Goal: Task Accomplishment & Management: Complete application form

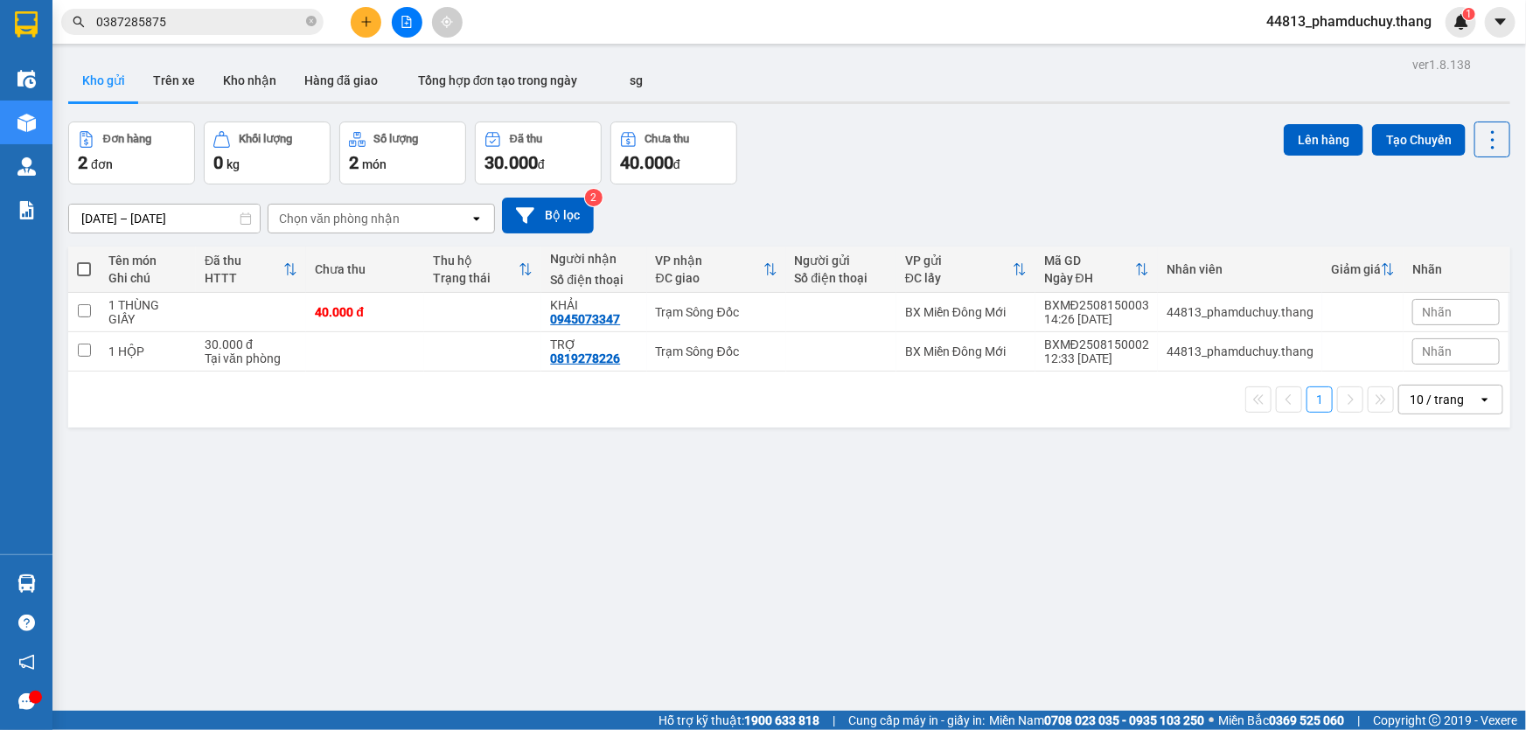
click at [81, 275] on span at bounding box center [84, 269] width 14 height 14
click at [84, 261] on input "checkbox" at bounding box center [84, 261] width 0 height 0
checkbox input "true"
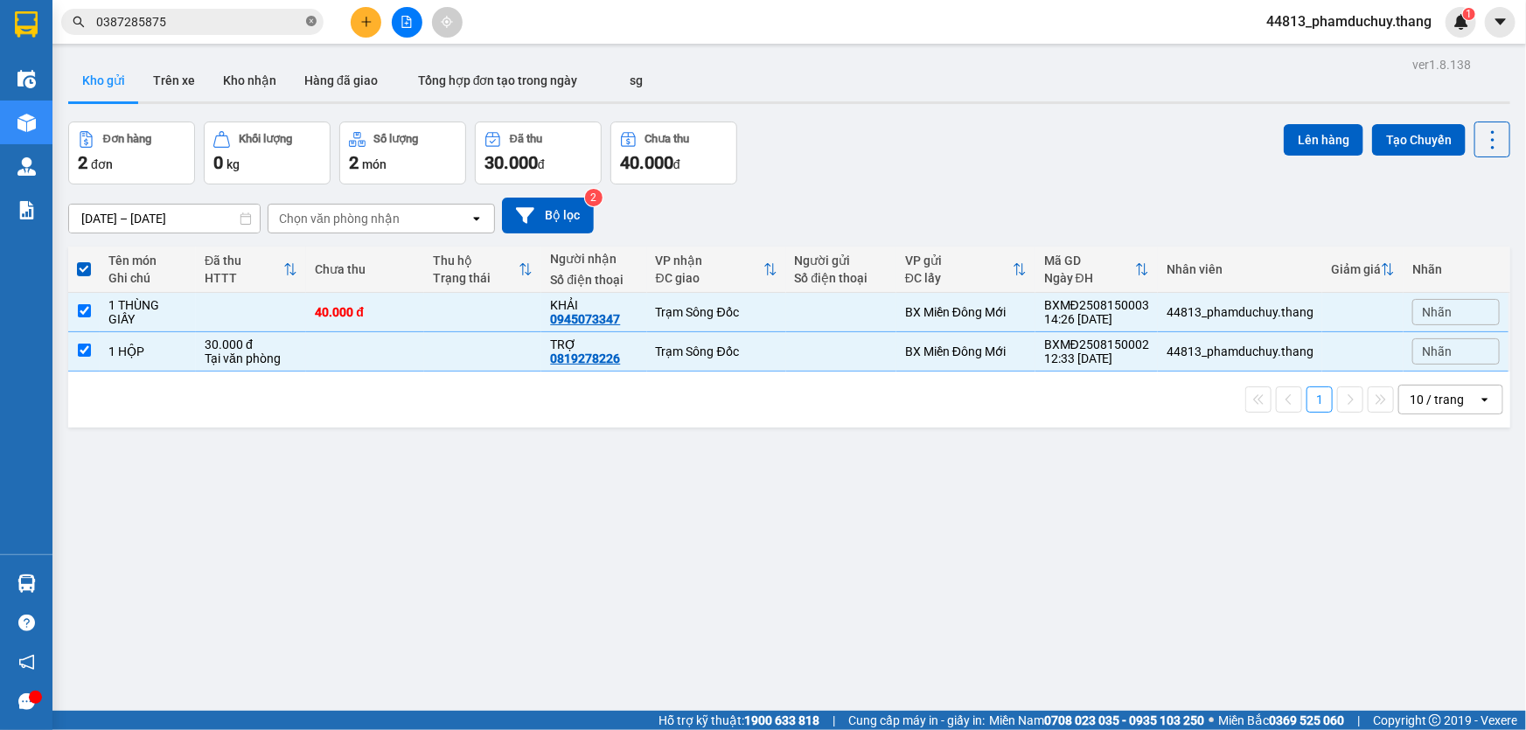
click at [313, 21] on icon "close-circle" at bounding box center [311, 21] width 10 height 10
click at [377, 24] on button at bounding box center [366, 22] width 31 height 31
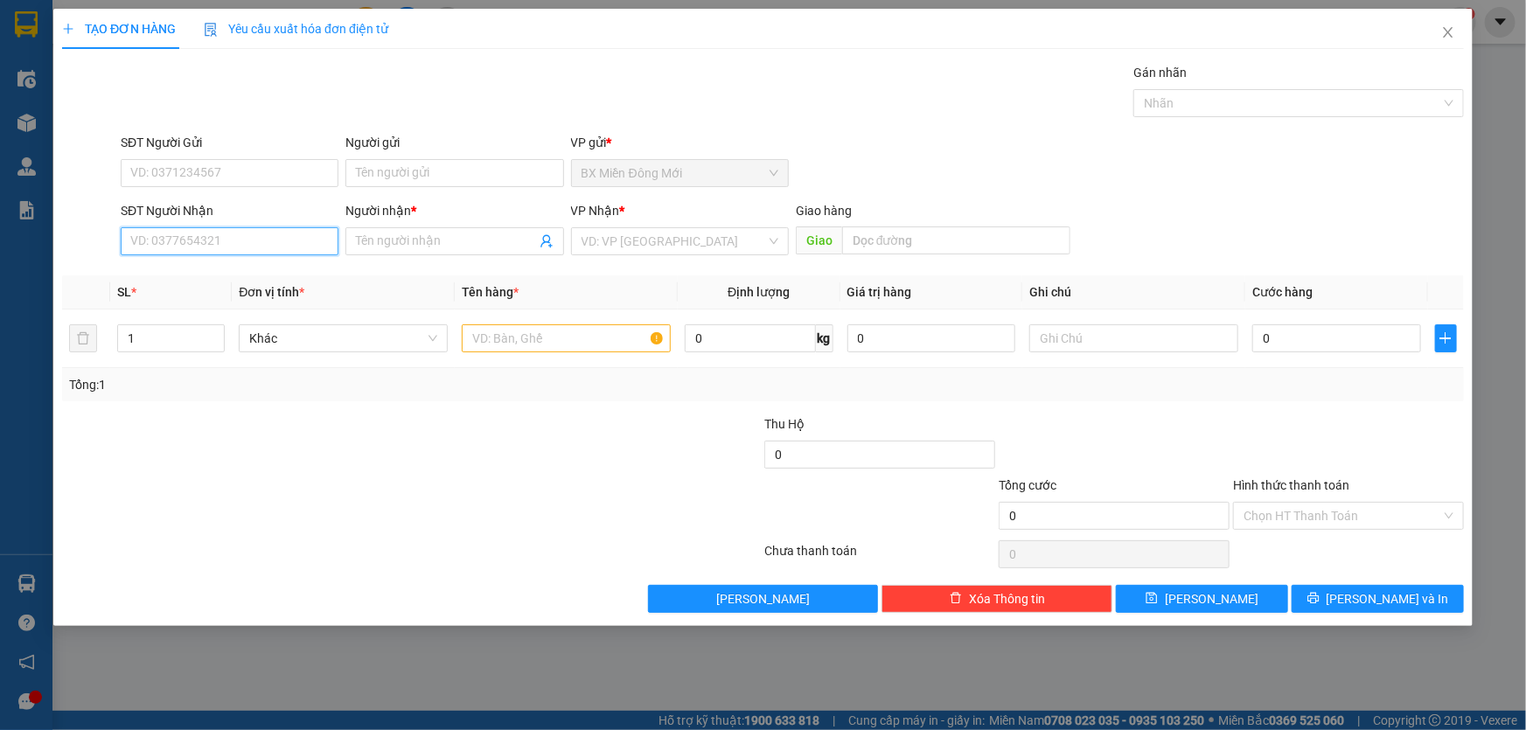
drag, startPoint x: 283, startPoint y: 234, endPoint x: 256, endPoint y: 229, distance: 27.6
click at [280, 234] on input "SĐT Người Nhận" at bounding box center [230, 241] width 218 height 28
type input "0913609046"
click at [482, 242] on input "Người nhận *" at bounding box center [445, 241] width 179 height 19
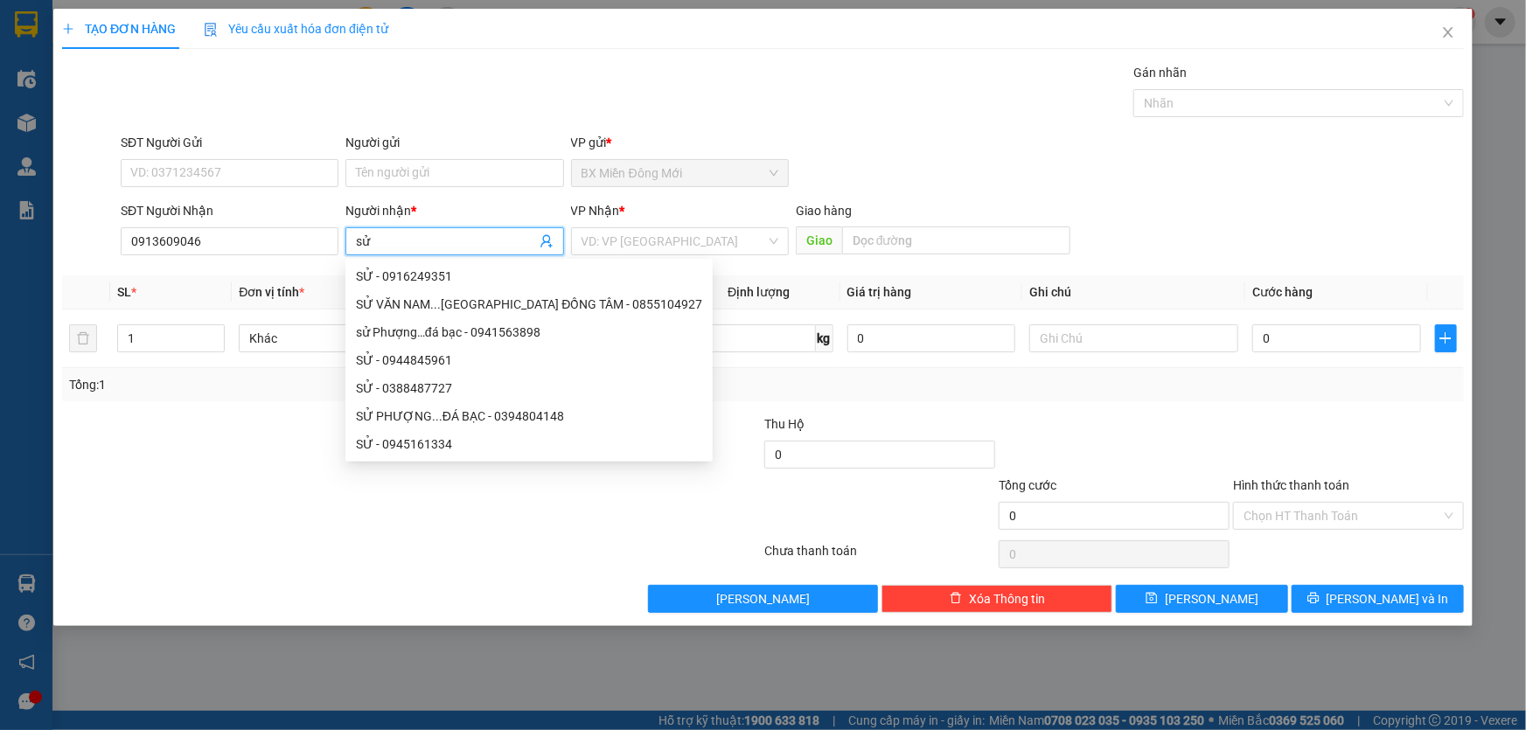
type input "s"
type input "SỬ"
click at [669, 241] on input "search" at bounding box center [674, 241] width 185 height 26
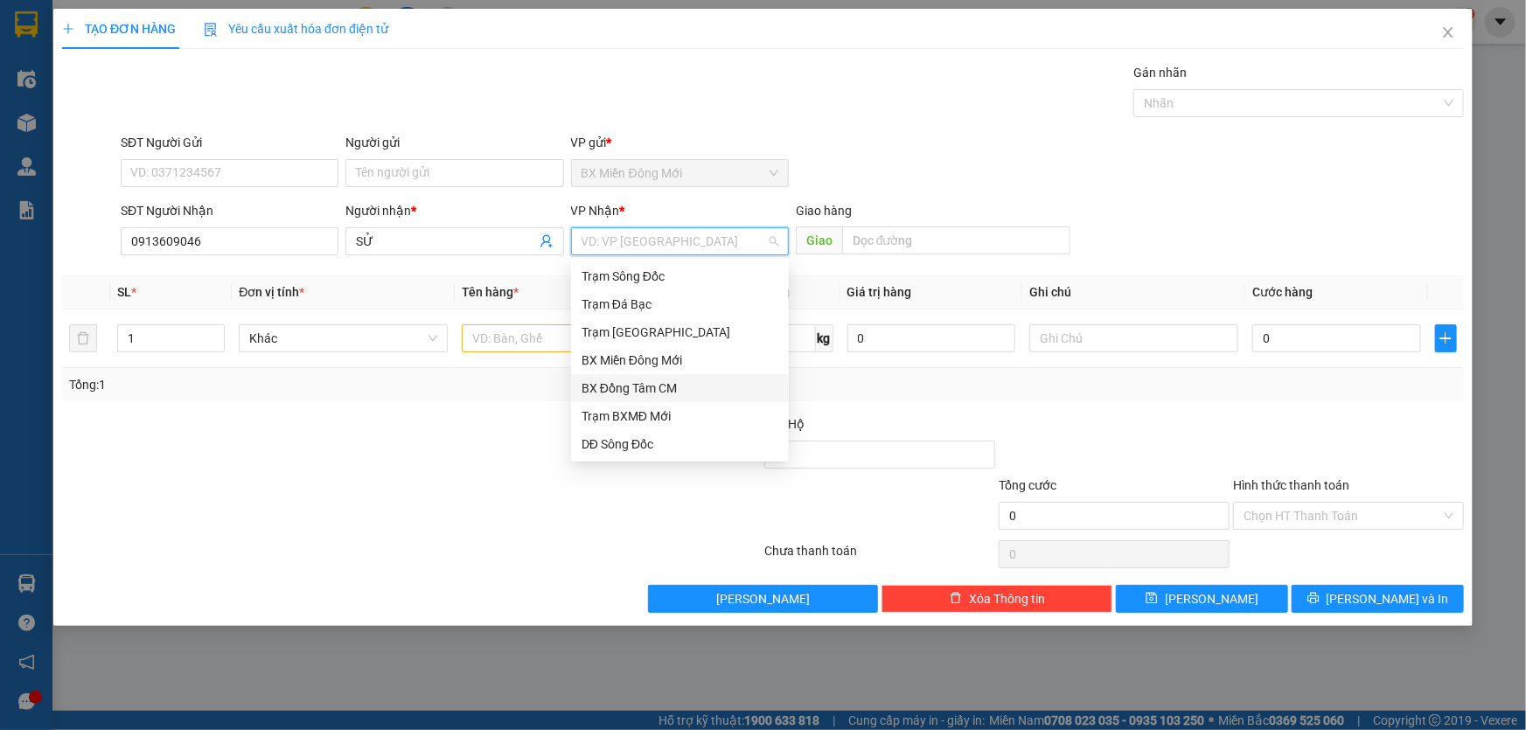
drag, startPoint x: 632, startPoint y: 387, endPoint x: 560, endPoint y: 354, distance: 79.5
click at [630, 388] on div "BX Đồng Tâm CM" at bounding box center [680, 388] width 197 height 19
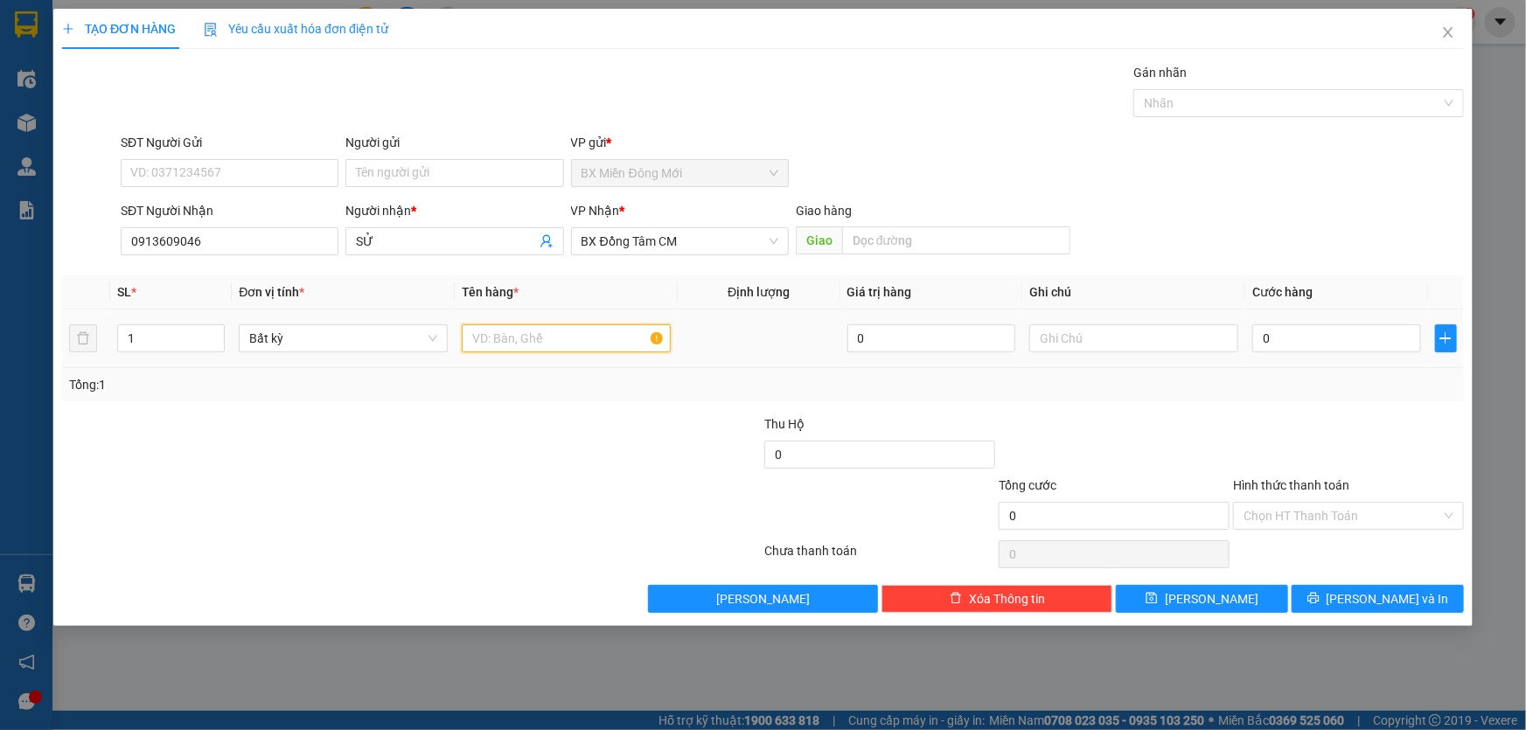
click at [550, 344] on input "text" at bounding box center [566, 339] width 209 height 28
type input "1 XE LĂN CÓ BAO ĐỎ CỘT CHUNG"
click at [1345, 353] on div "0" at bounding box center [1337, 338] width 169 height 35
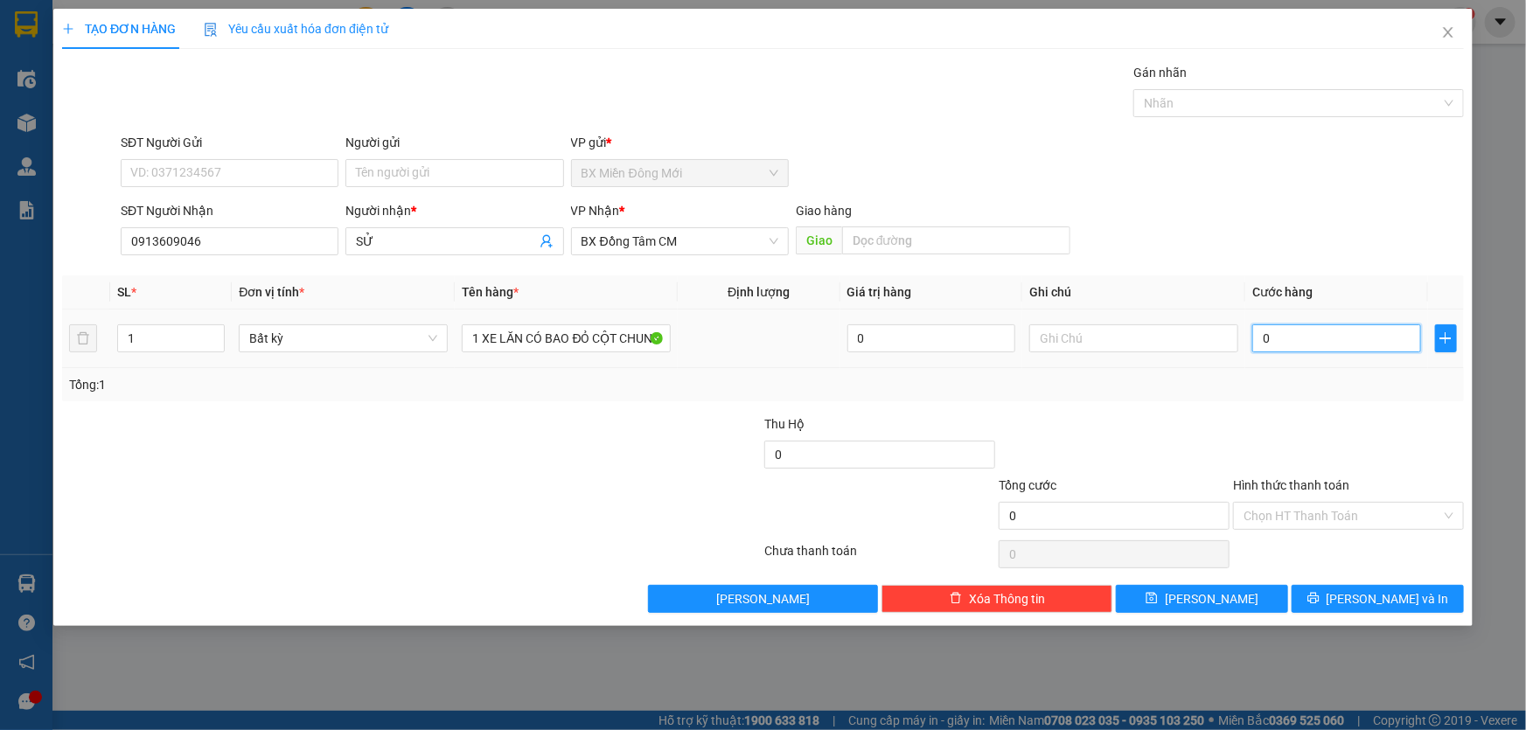
click at [1340, 335] on input "0" at bounding box center [1337, 339] width 169 height 28
type input "8"
type input "80"
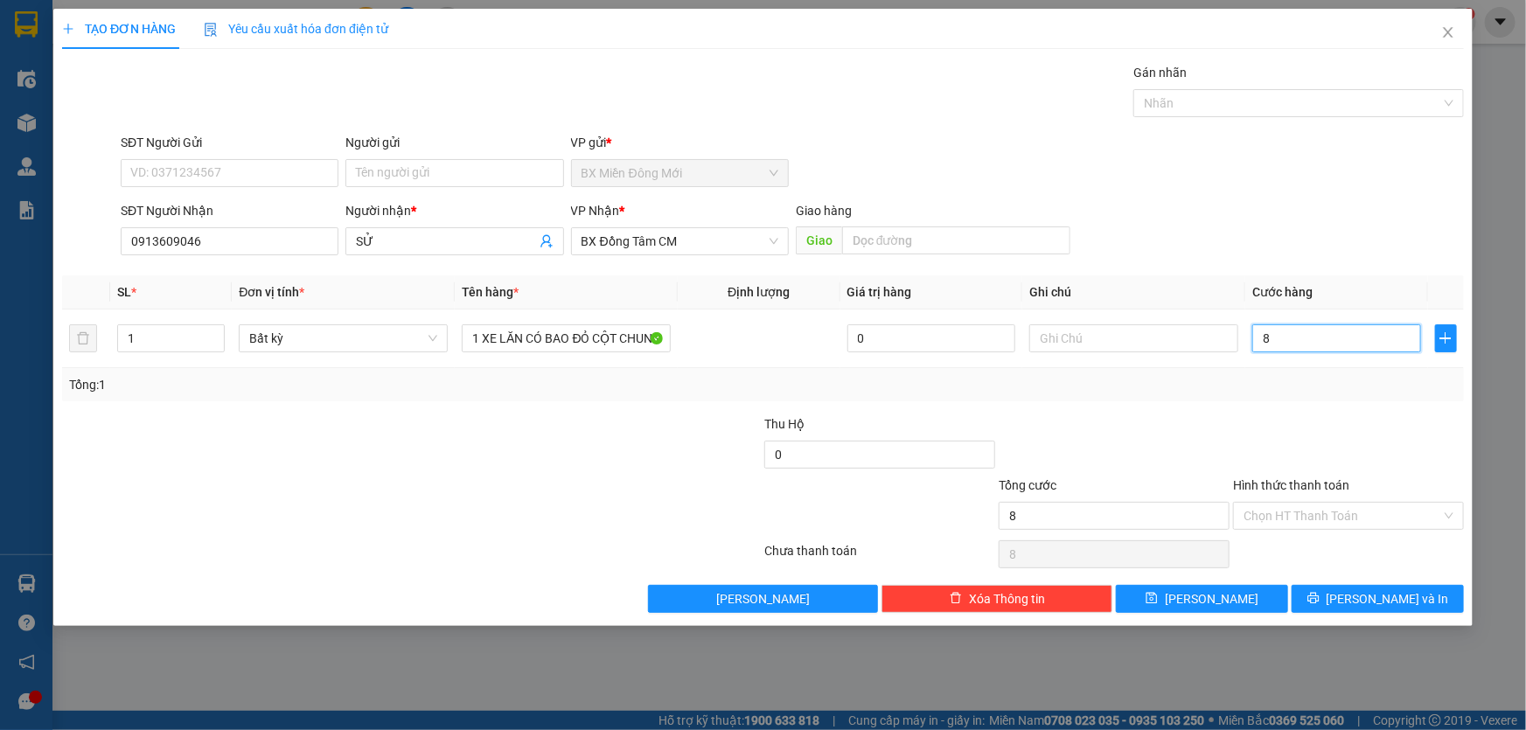
type input "80"
type input "80.000"
drag, startPoint x: 1322, startPoint y: 410, endPoint x: 1340, endPoint y: 517, distance: 108.3
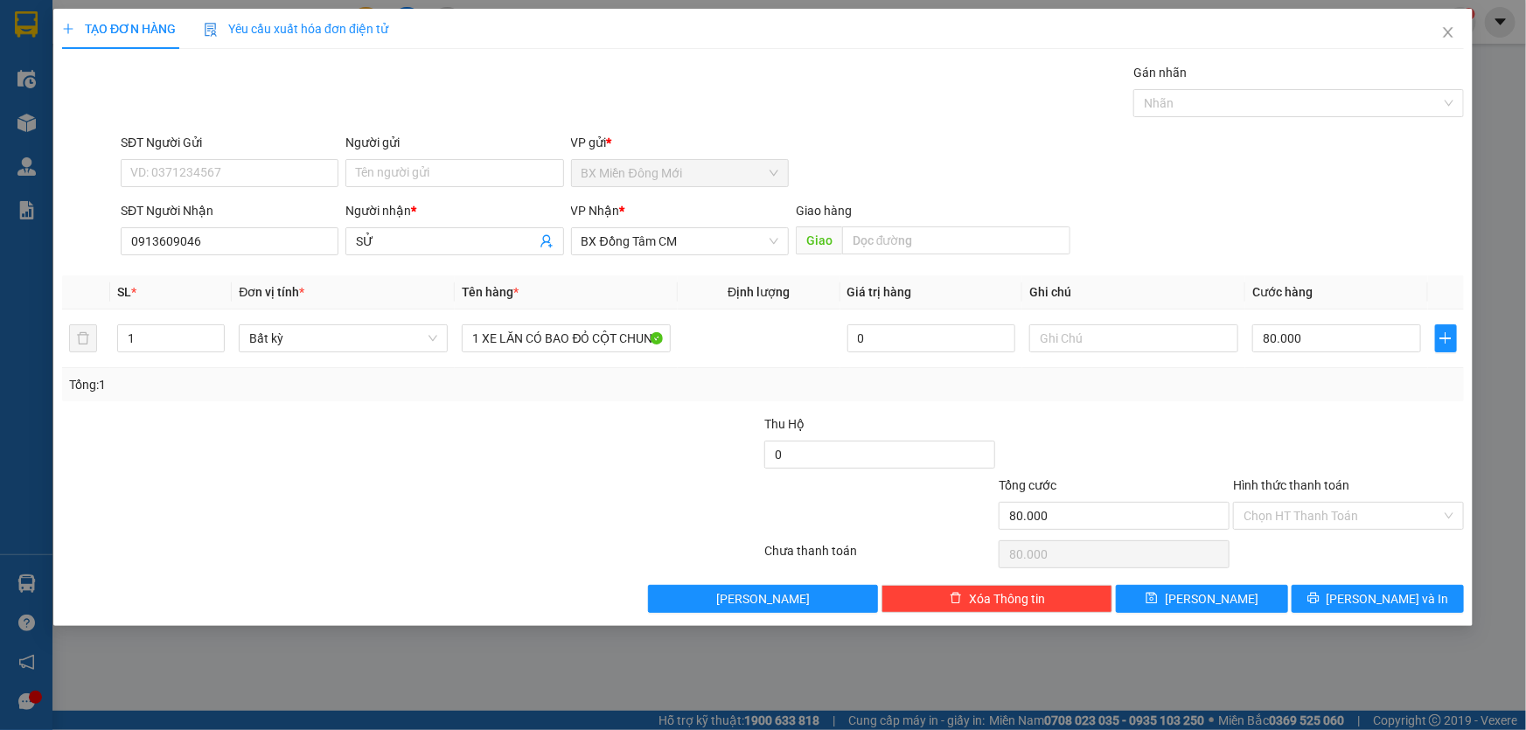
click at [1322, 413] on div "Transit Pickup Surcharge Ids Transit Deliver Surcharge Ids Transit Deliver Surc…" at bounding box center [763, 338] width 1402 height 550
click at [1346, 516] on input "Hình thức thanh toán" at bounding box center [1343, 516] width 198 height 26
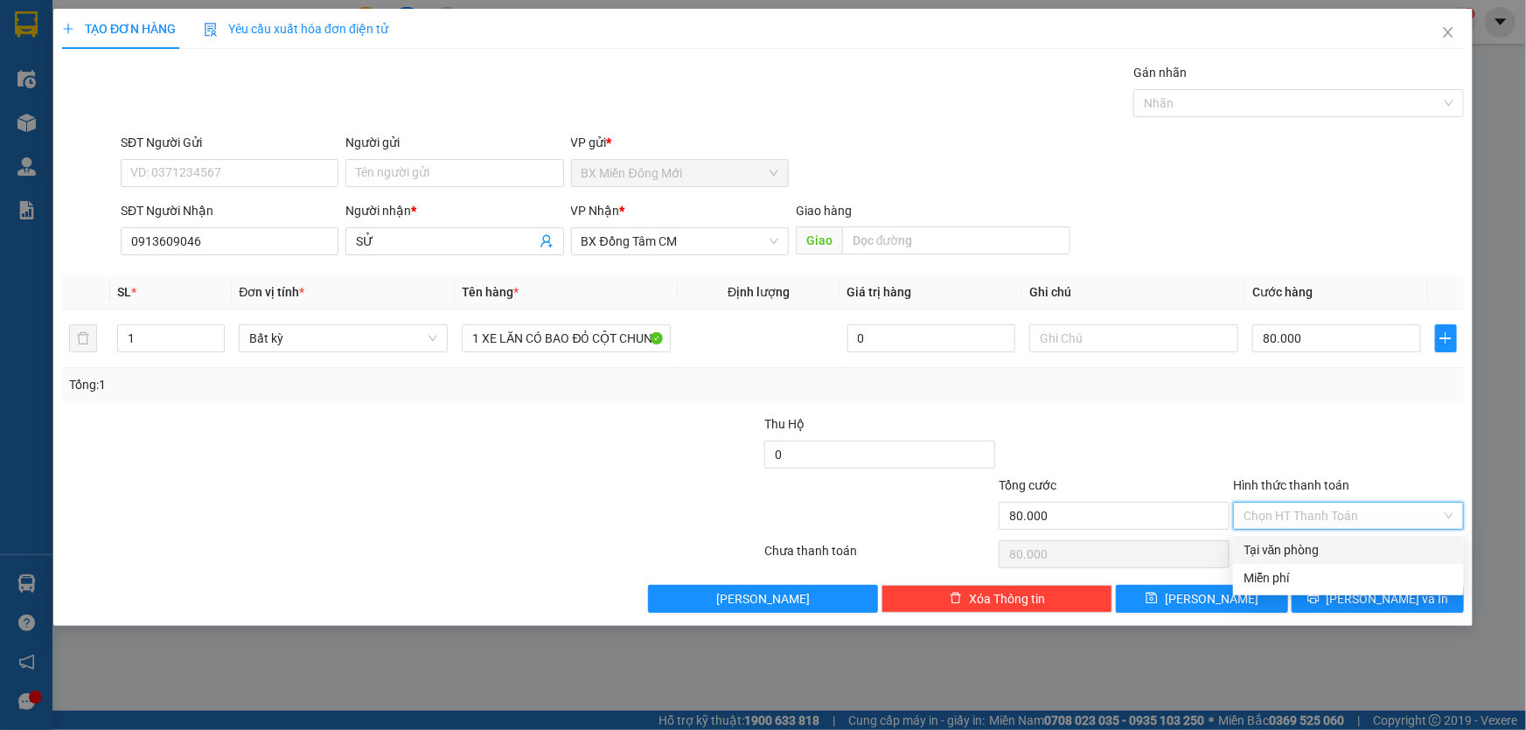
click at [1312, 544] on div "Tại văn phòng" at bounding box center [1349, 550] width 210 height 19
type input "0"
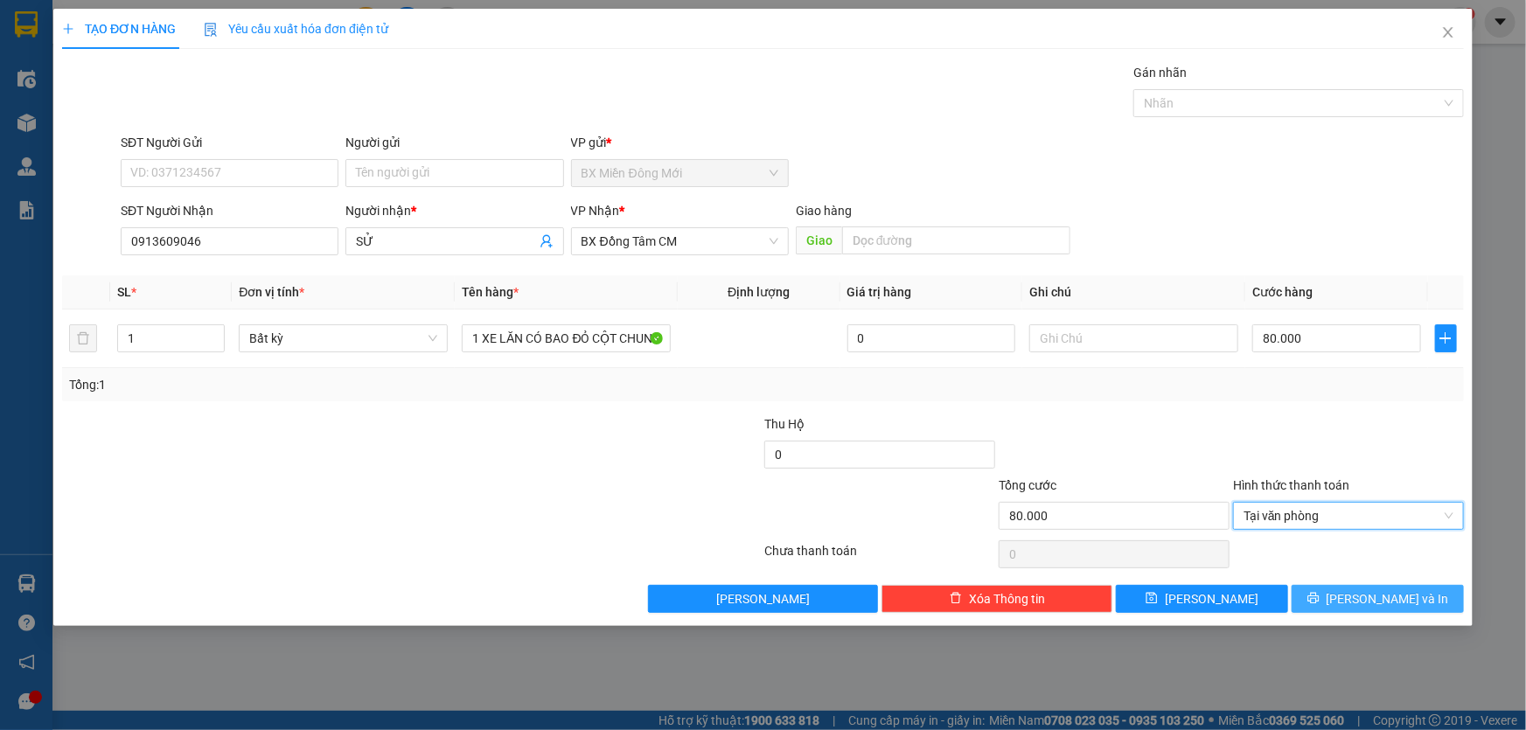
click at [1340, 591] on button "[PERSON_NAME] và In" at bounding box center [1378, 599] width 172 height 28
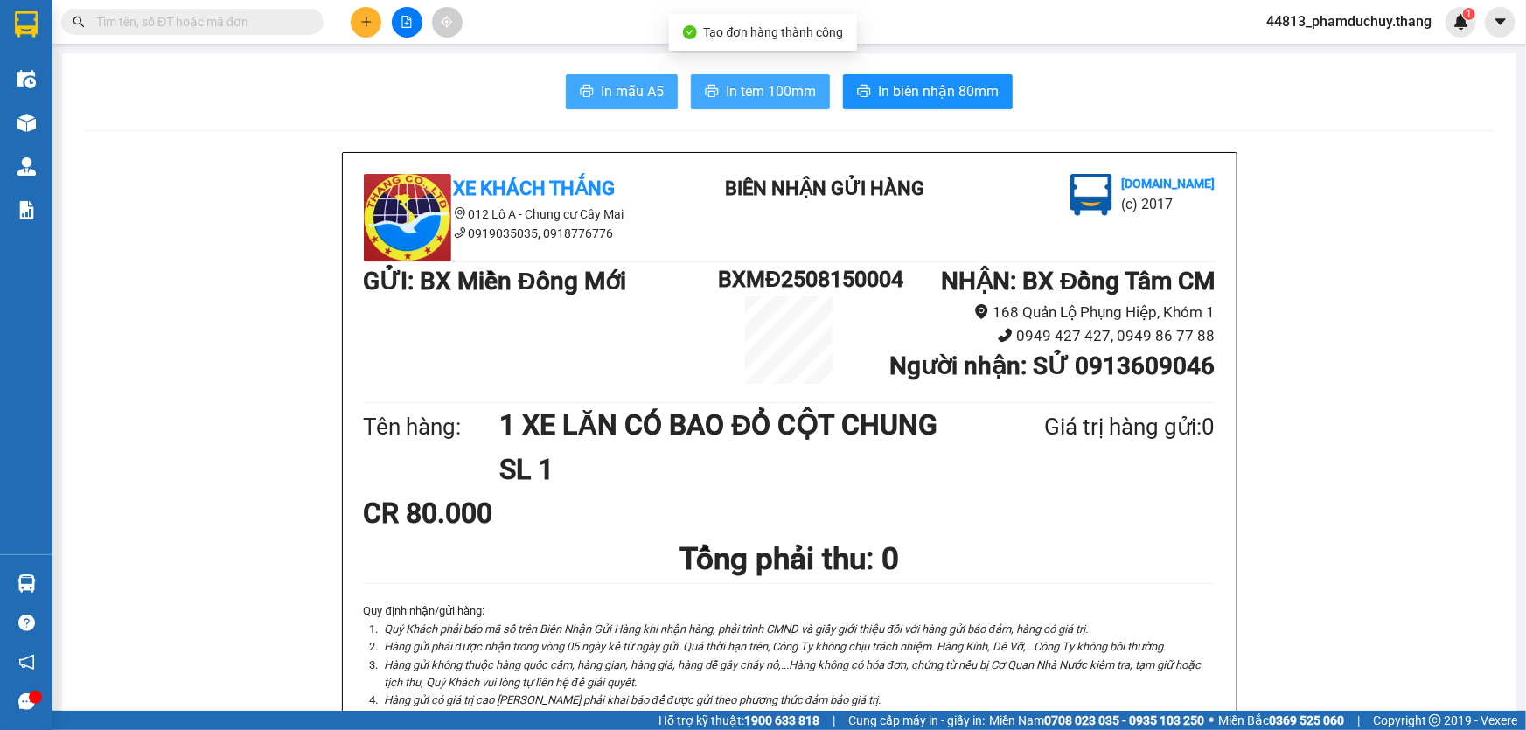
drag, startPoint x: 712, startPoint y: 83, endPoint x: 623, endPoint y: 75, distance: 89.6
click at [716, 84] on button "In tem 100mm" at bounding box center [760, 91] width 139 height 35
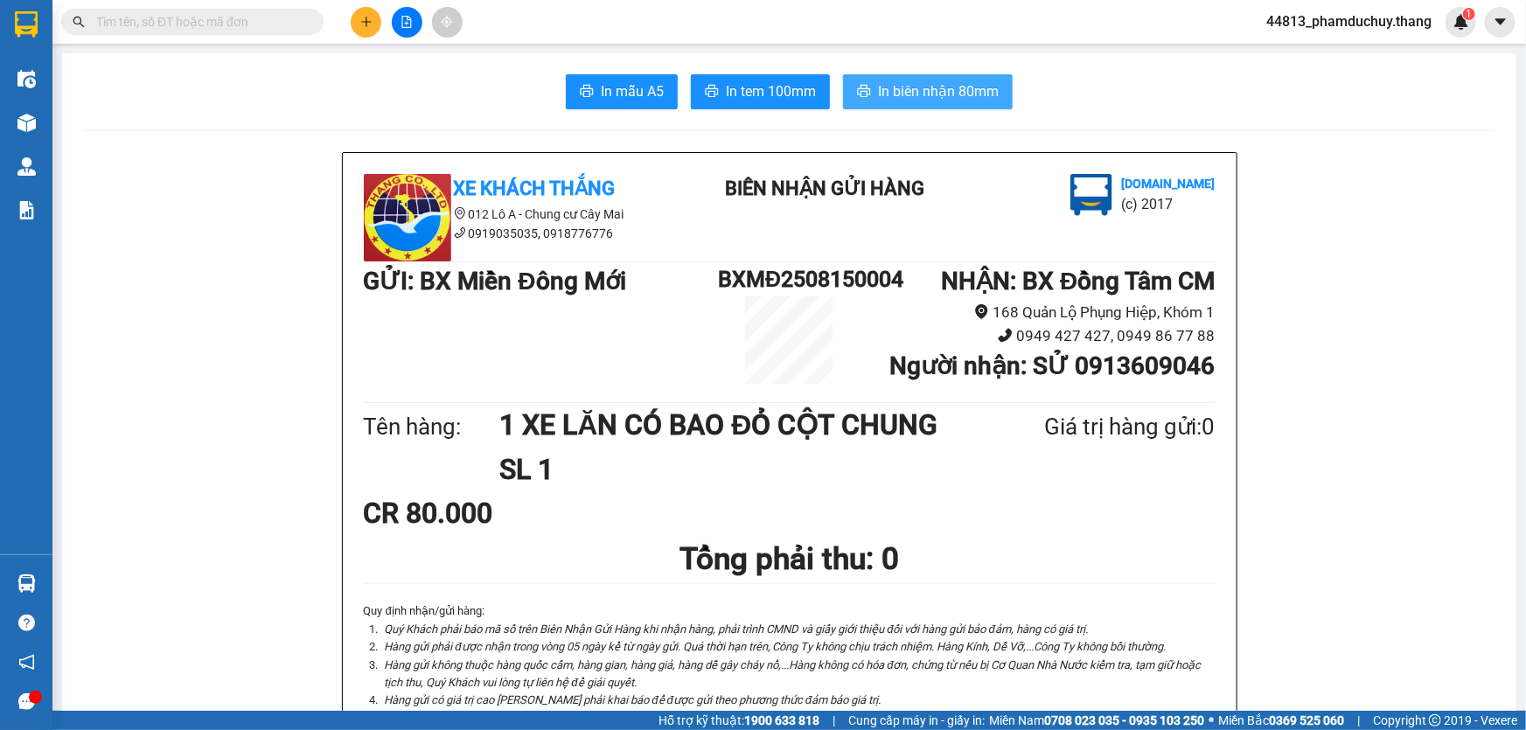
click at [927, 97] on span "In biên nhận 80mm" at bounding box center [938, 91] width 121 height 22
